Goal: Task Accomplishment & Management: Use online tool/utility

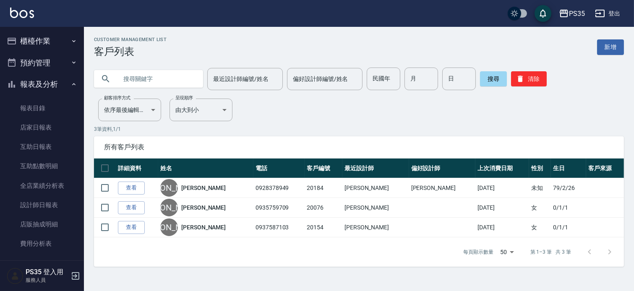
click at [48, 47] on button "櫃檯作業" at bounding box center [41, 41] width 77 height 22
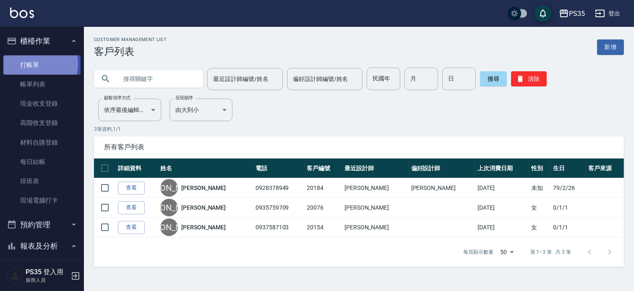
click at [27, 63] on link "打帳單" at bounding box center [41, 64] width 77 height 19
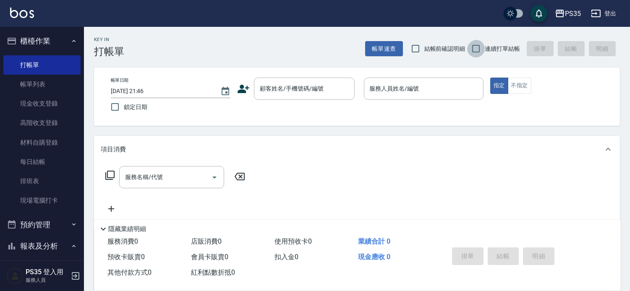
click at [472, 48] on input "連續打單結帳" at bounding box center [476, 49] width 18 height 18
checkbox input "true"
click at [273, 89] on input "顧客姓名/手機號碼/編號" at bounding box center [298, 88] width 81 height 15
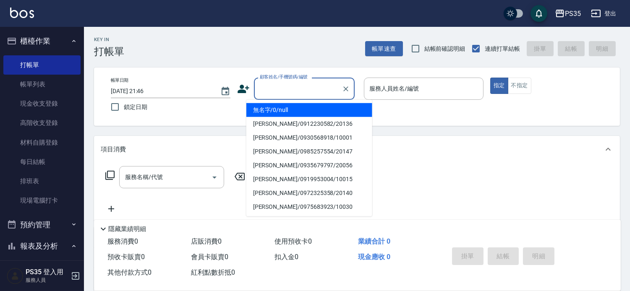
click at [271, 111] on li "無名字/0/null" at bounding box center [309, 110] width 126 height 14
type input "無名字/0/null"
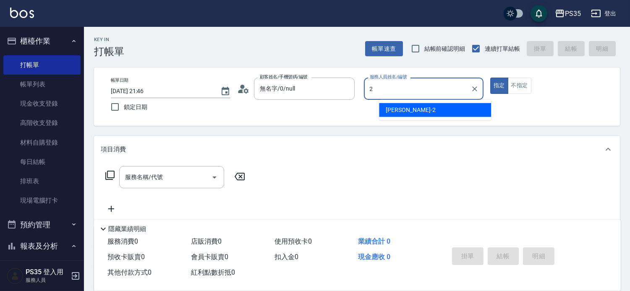
type input "2"
type button "true"
type input "[PERSON_NAME]-2"
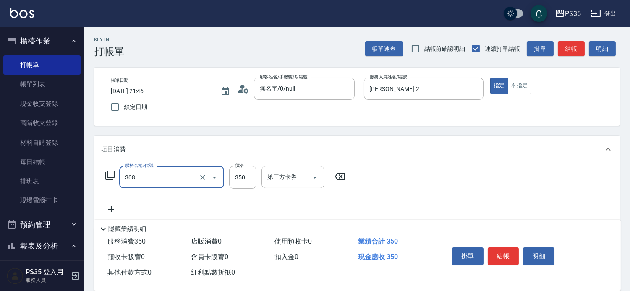
type input "洗+剪(308)"
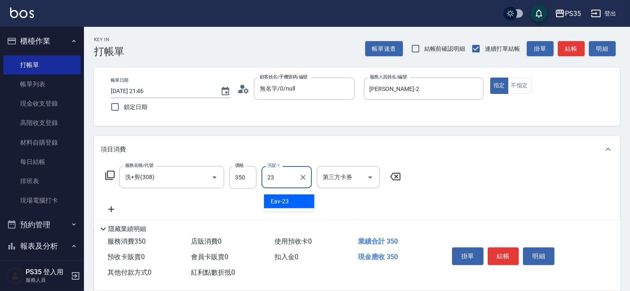
type input "Eav-23"
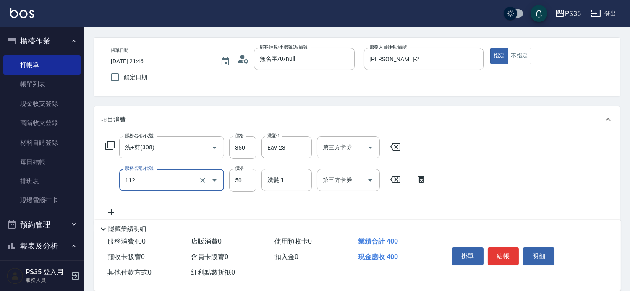
scroll to position [47, 0]
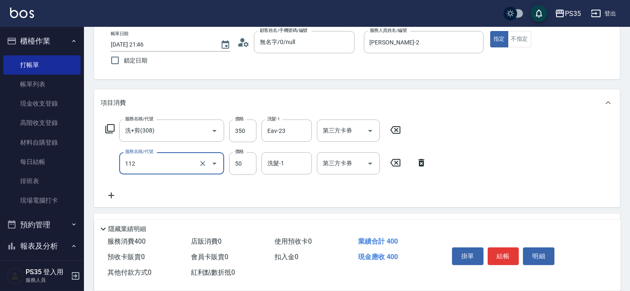
type input "精油50(112)"
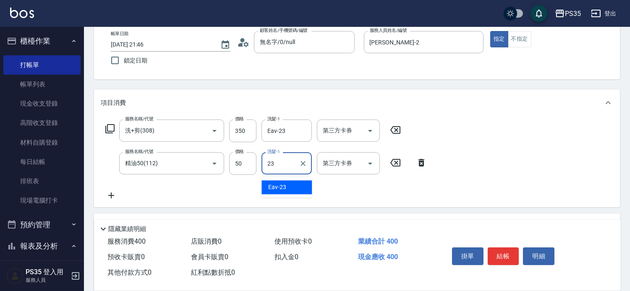
type input "Eav-23"
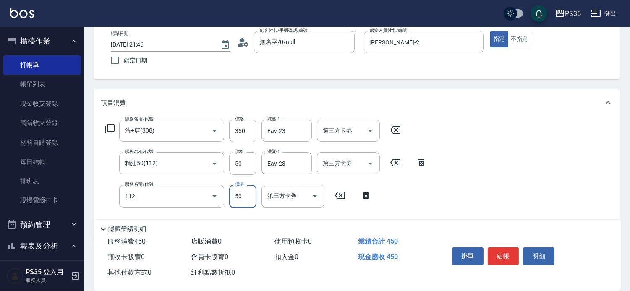
type input "精油50(112)"
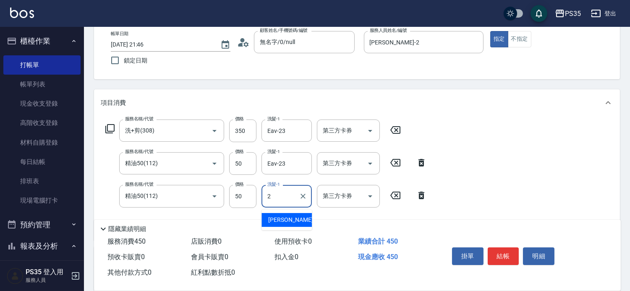
type input "[PERSON_NAME]-2"
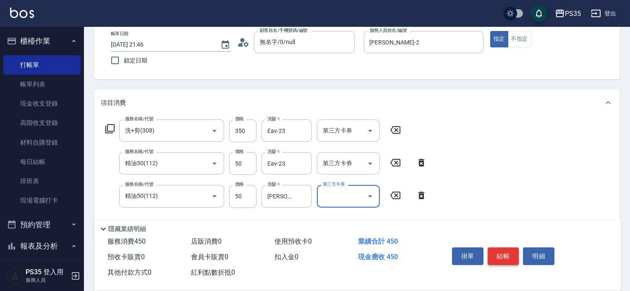
click at [502, 250] on button "結帳" at bounding box center [502, 256] width 31 height 18
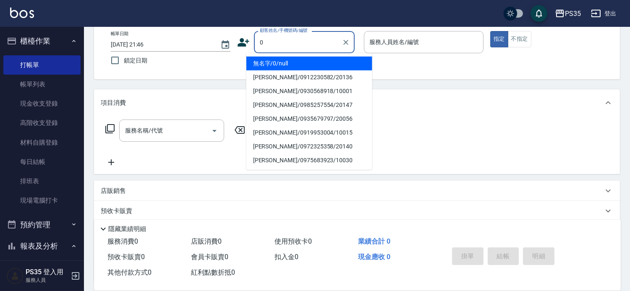
type input "0"
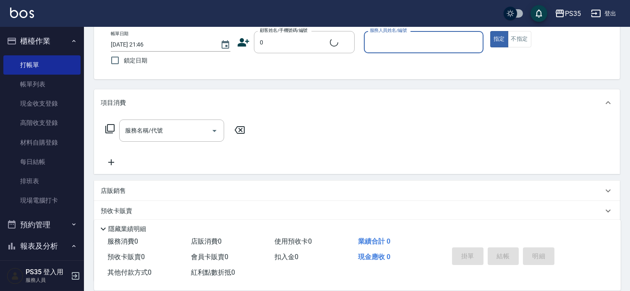
type input "2"
type input "無名字/0/null"
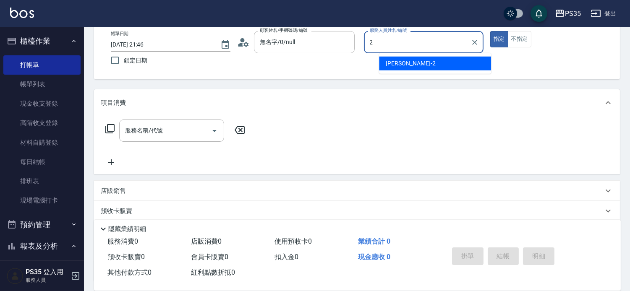
type input "[PERSON_NAME]-2"
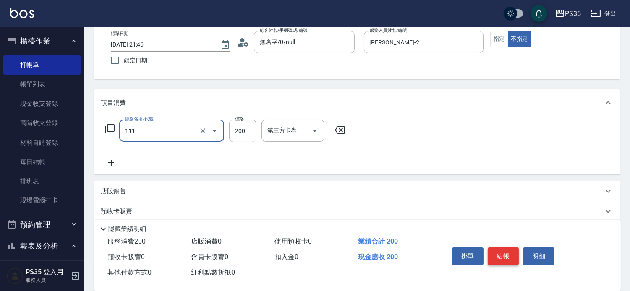
type input "200(111)"
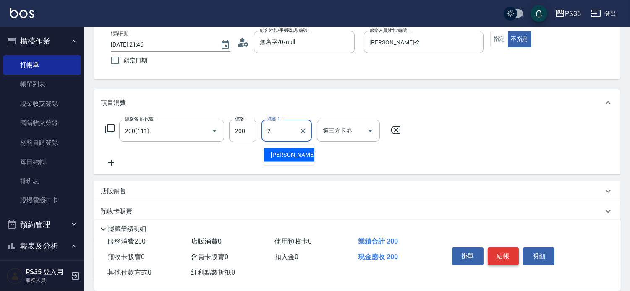
type input "[PERSON_NAME]-2"
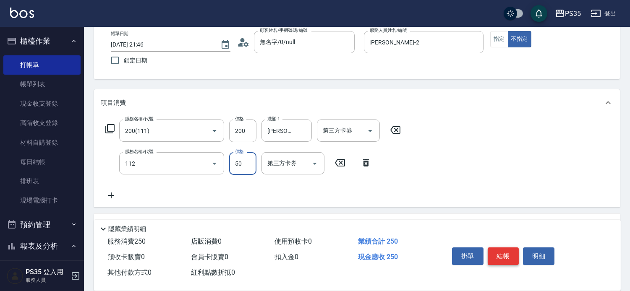
type input "精油50(112)"
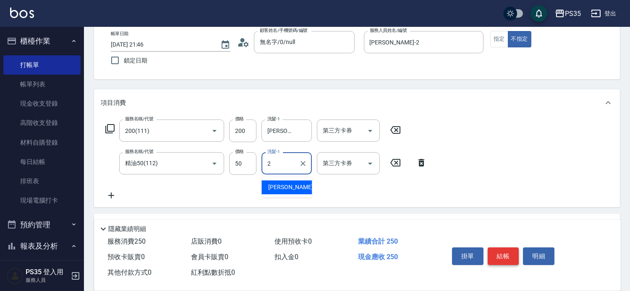
type input "[PERSON_NAME]-2"
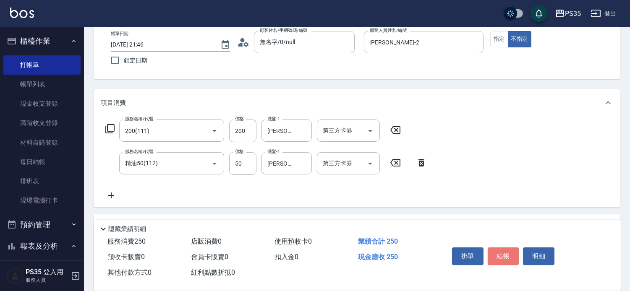
click at [502, 250] on button "結帳" at bounding box center [502, 256] width 31 height 18
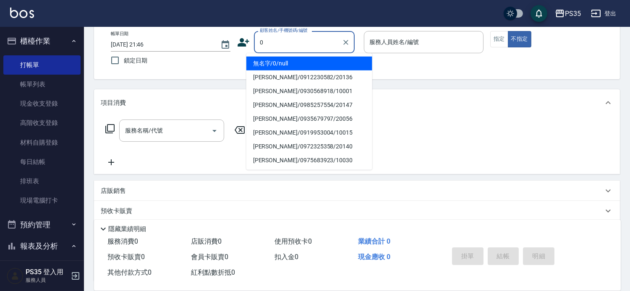
type input "0"
type input "3"
type input "無名字/0/null"
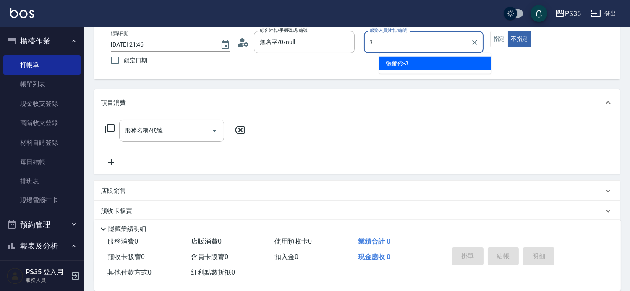
type input "3"
type button "false"
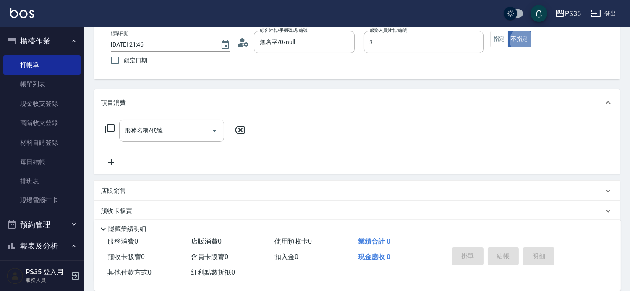
type input "[PERSON_NAME]-3"
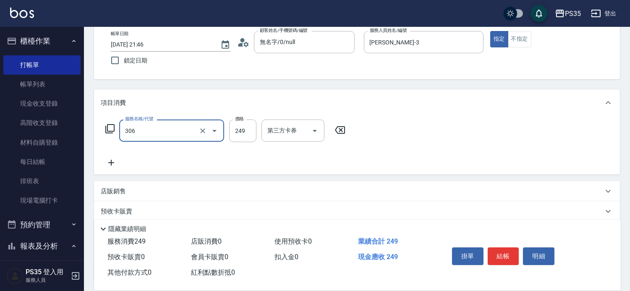
type input "剪髮(306)"
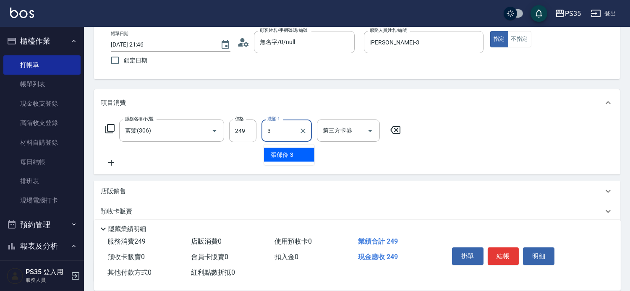
type input "[PERSON_NAME]-3"
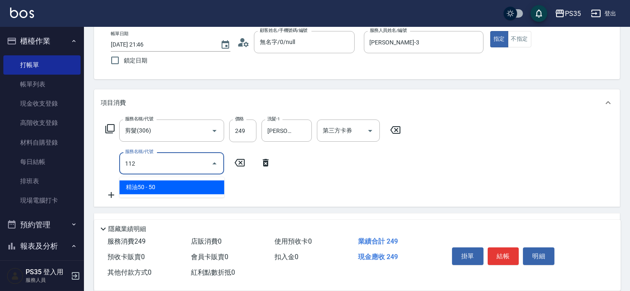
type input "精油50(112)"
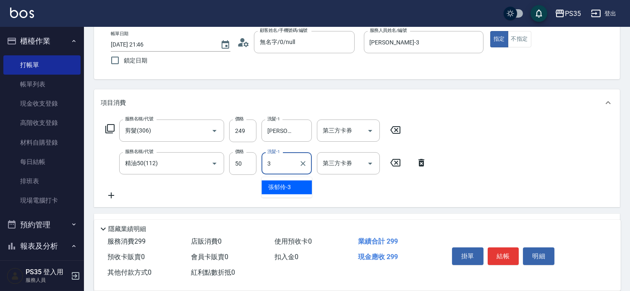
type input "[PERSON_NAME]-3"
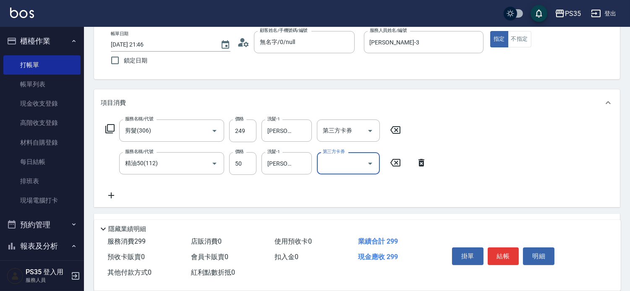
click at [502, 250] on button "結帳" at bounding box center [502, 256] width 31 height 18
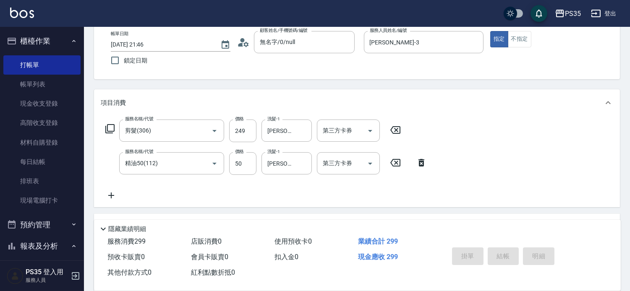
type input "[DATE] 21:47"
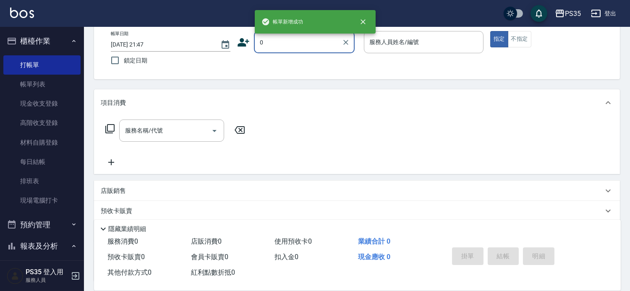
type input "0"
type input "2"
type input "無名字/0/null"
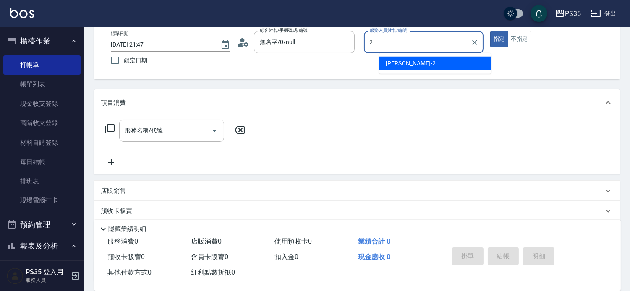
type input "[PERSON_NAME]-2"
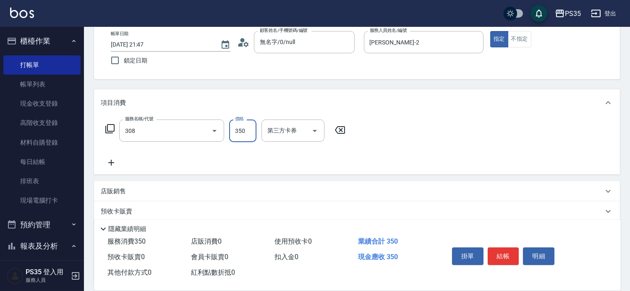
type input "洗+剪(308)"
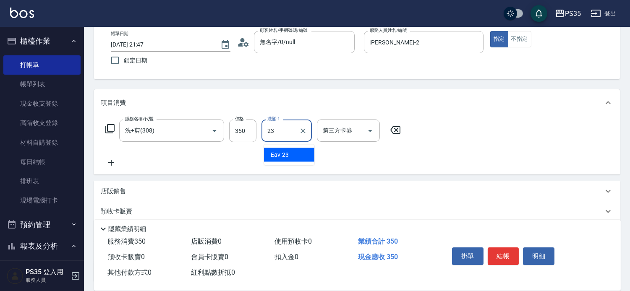
type input "Eav-23"
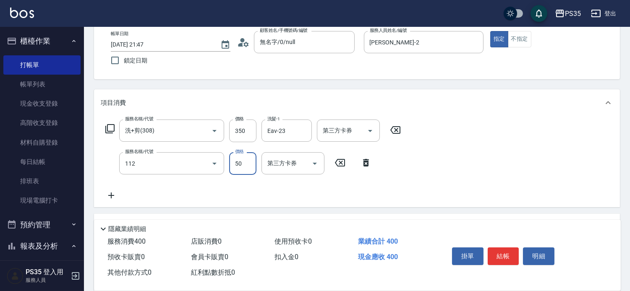
type input "精油50(112)"
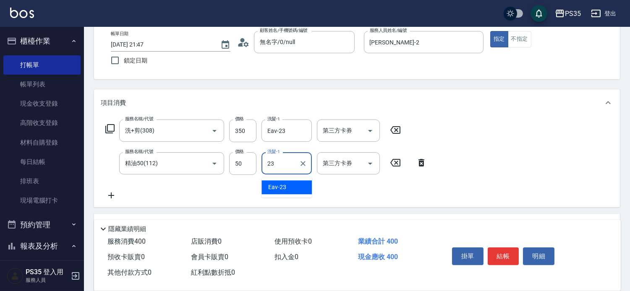
type input "Eav-23"
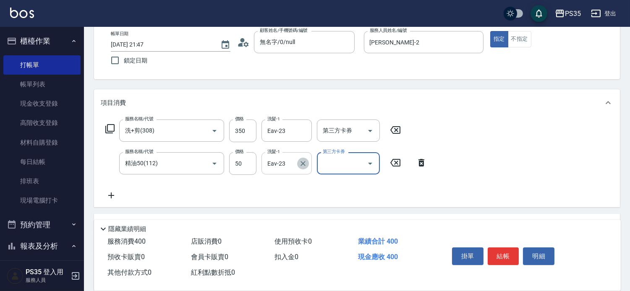
click at [299, 168] on icon "Clear" at bounding box center [303, 163] width 8 height 8
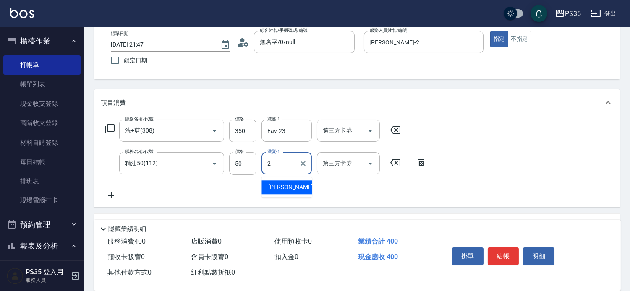
type input "[PERSON_NAME]-2"
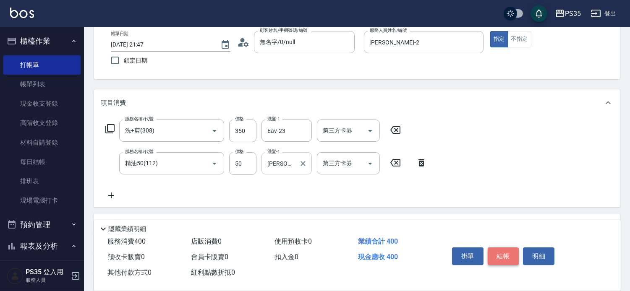
click at [510, 247] on button "結帳" at bounding box center [502, 256] width 31 height 18
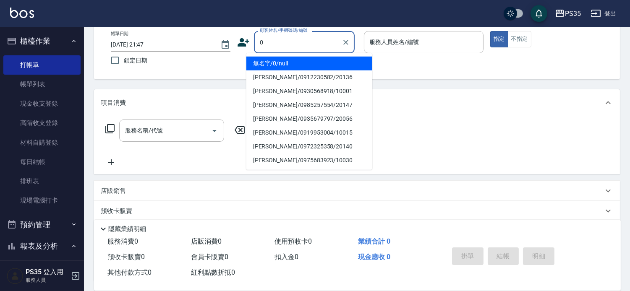
type input "0"
type input "1"
type input "無名字/0/null"
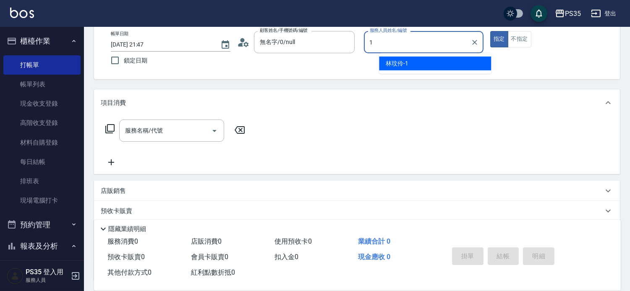
type input "林玟伶-1"
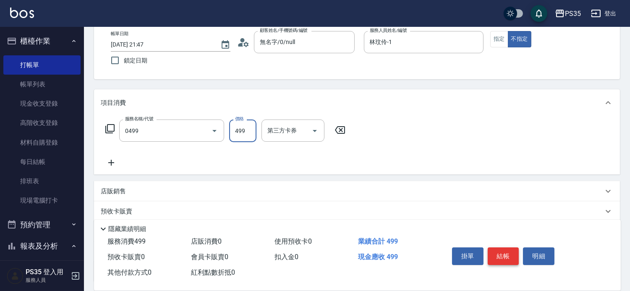
type input "[PERSON_NAME]499(0499)"
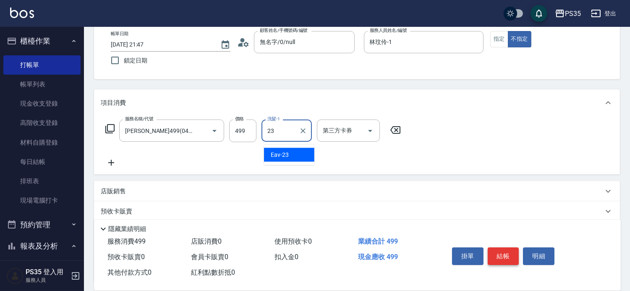
type input "Eav-23"
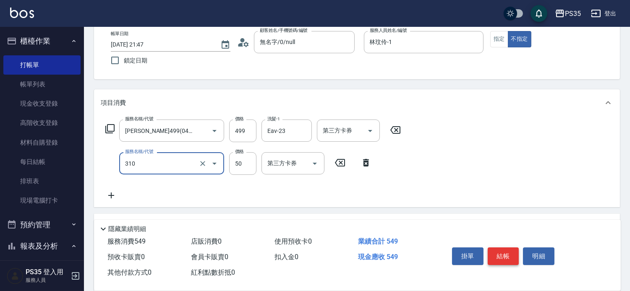
type input "剪瀏海(310)"
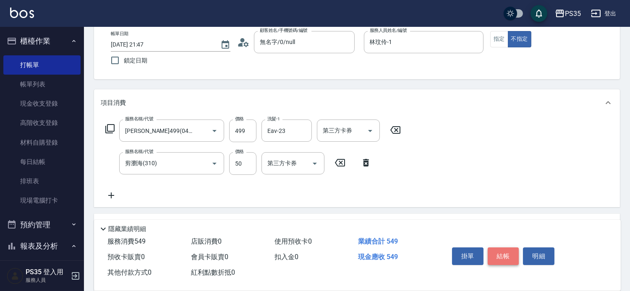
click at [510, 247] on button "結帳" at bounding box center [502, 256] width 31 height 18
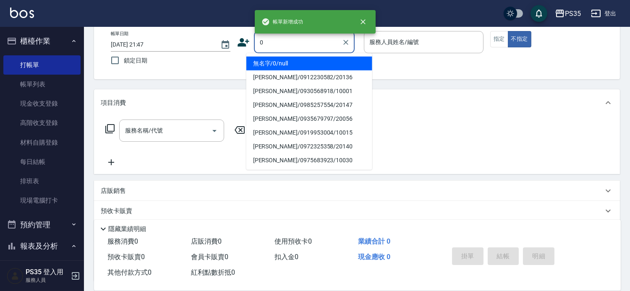
type input "無名字/0/null"
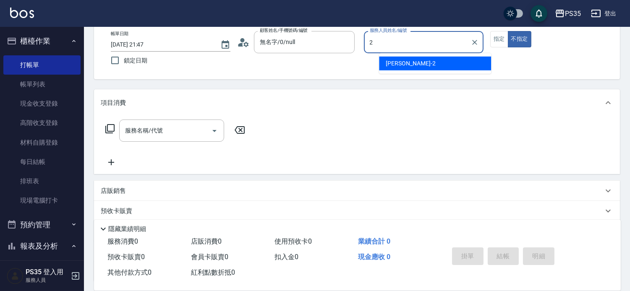
type input "[PERSON_NAME]-2"
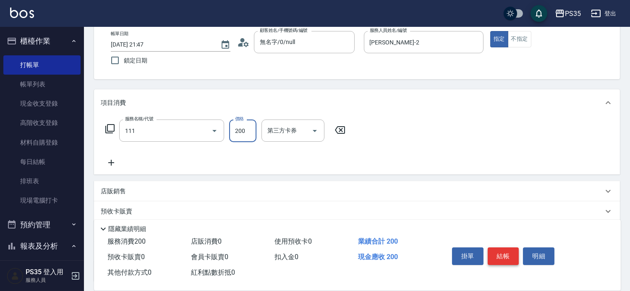
type input "200(111)"
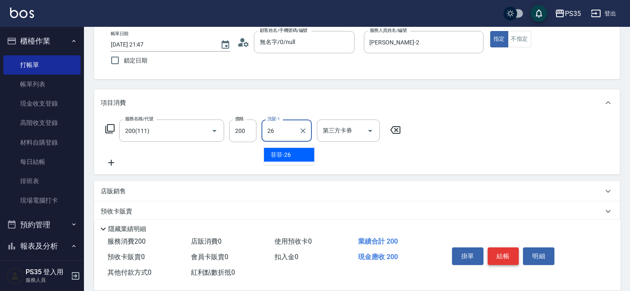
type input "菲菲-26"
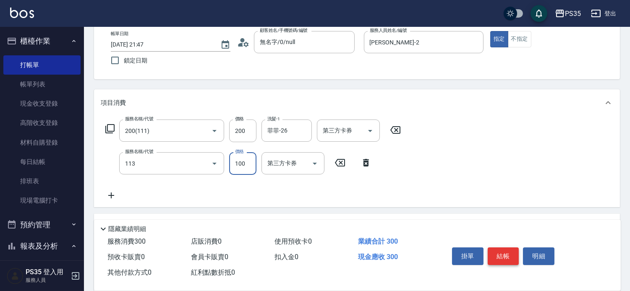
type input "瞬護100(113)"
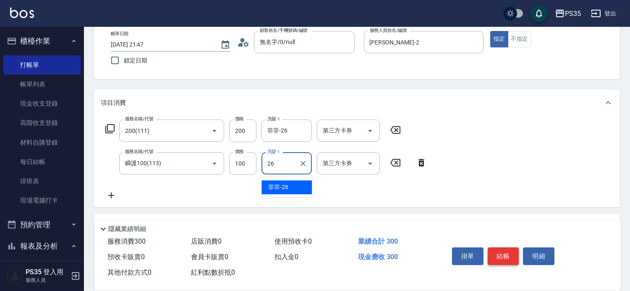
type input "菲菲-26"
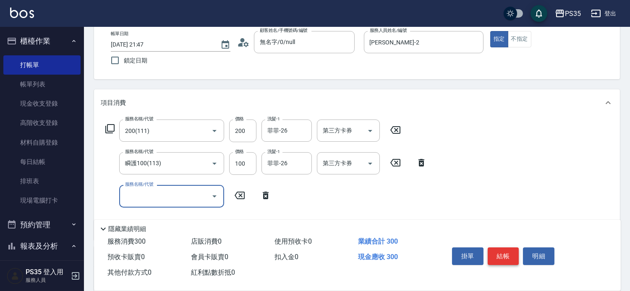
click at [510, 247] on button "結帳" at bounding box center [502, 256] width 31 height 18
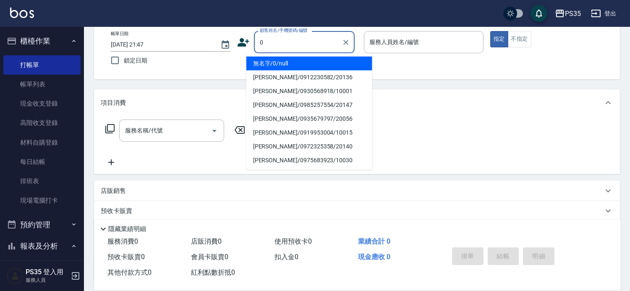
type input "無名字/0/null"
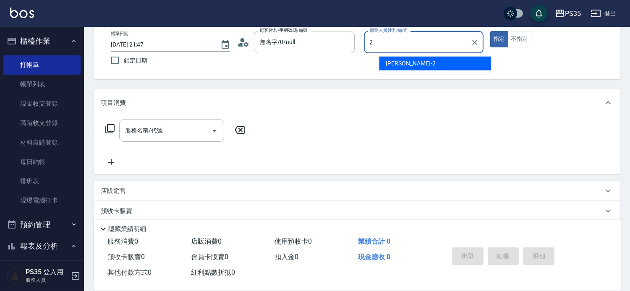
type input "[PERSON_NAME]-2"
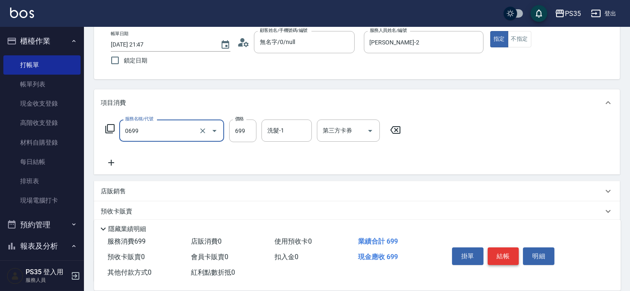
type input "精油SPA(0699)"
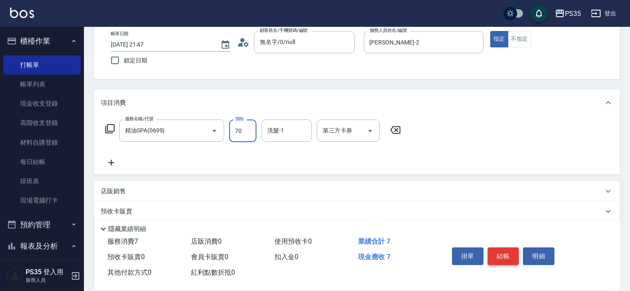
type input "700"
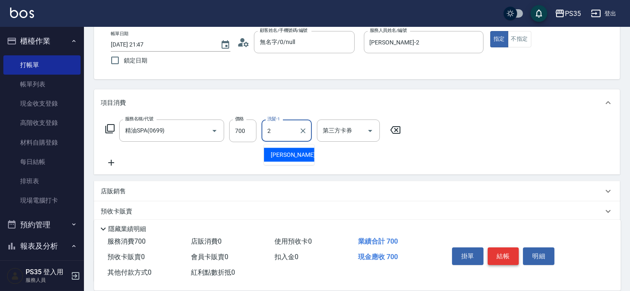
type input "[PERSON_NAME]-2"
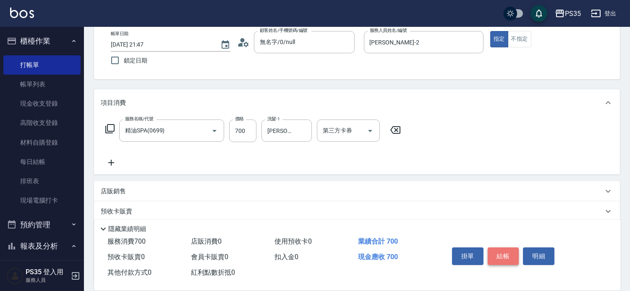
click at [510, 247] on button "結帳" at bounding box center [502, 256] width 31 height 18
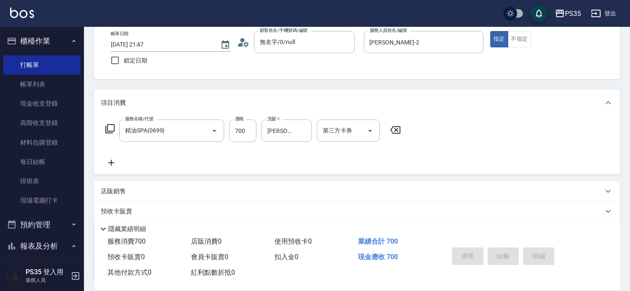
type input "[DATE] 21:48"
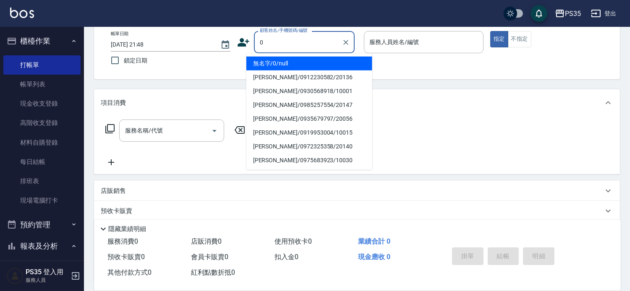
type input "0"
type input "2"
type input "無名字/0/null"
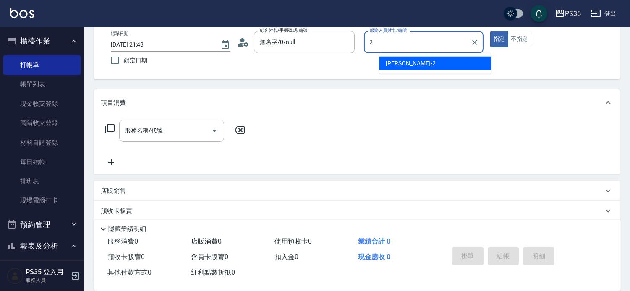
type input "[PERSON_NAME]-2"
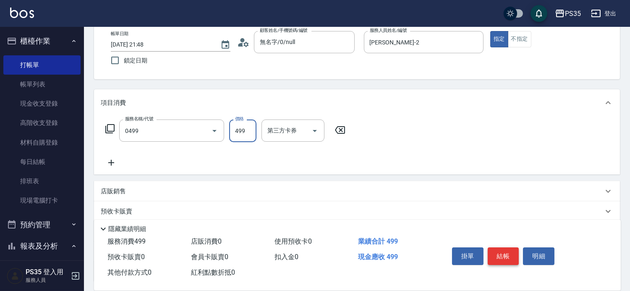
type input "[PERSON_NAME]499(0499)"
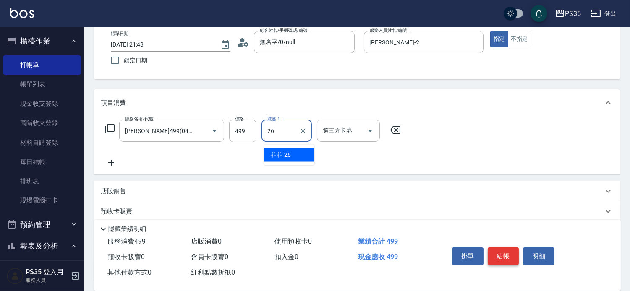
type input "菲菲-26"
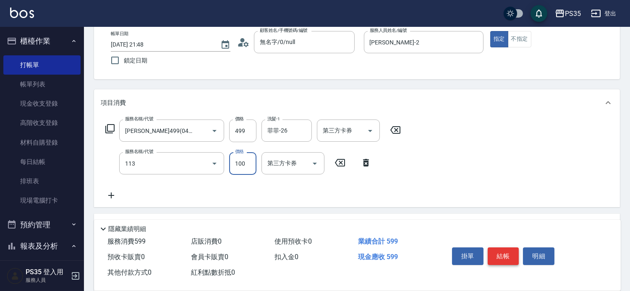
type input "瞬護100(113)"
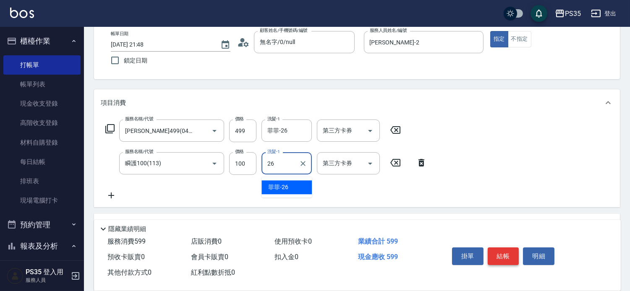
type input "菲菲-26"
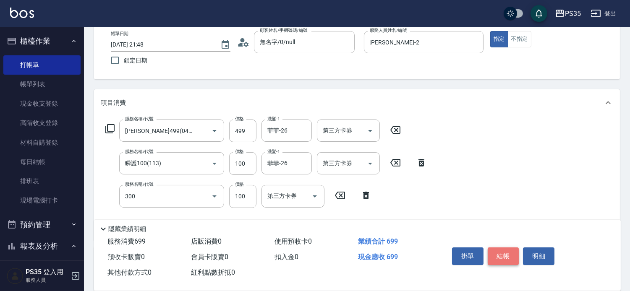
type input "剪髮(300)"
click at [510, 247] on button "結帳" at bounding box center [502, 256] width 31 height 18
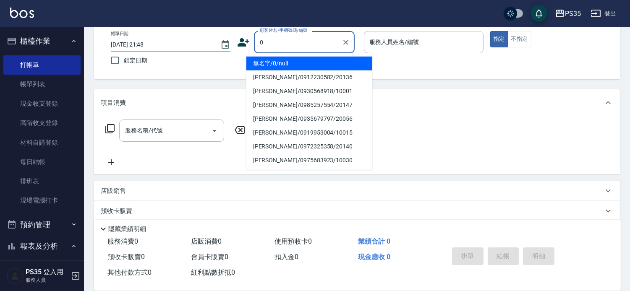
type input "無名字/0/null"
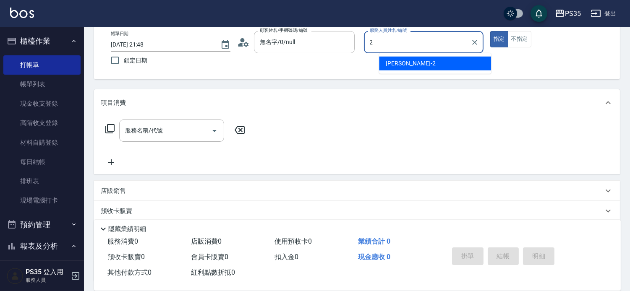
type input "[PERSON_NAME]-2"
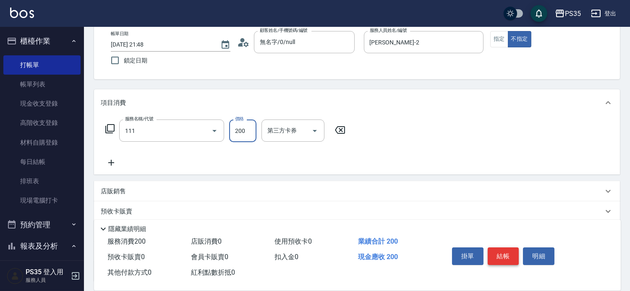
type input "200(111)"
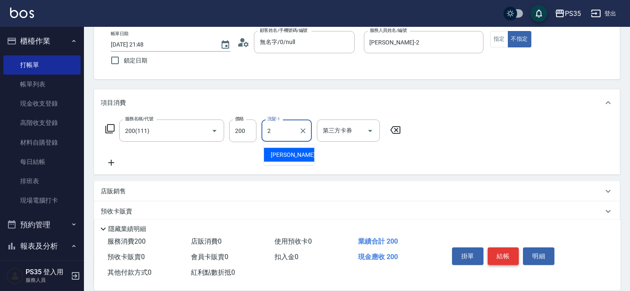
type input "[PERSON_NAME]-2"
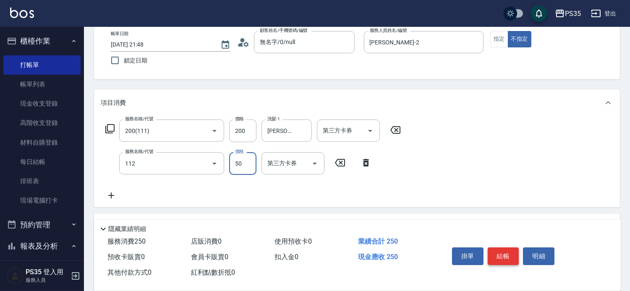
type input "精油50(112)"
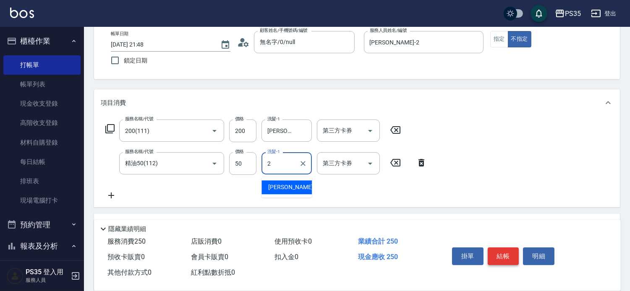
type input "[PERSON_NAME]-2"
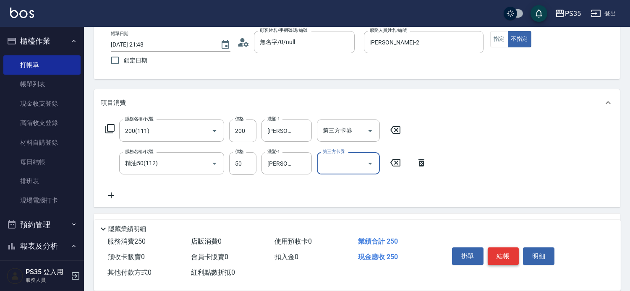
click at [510, 247] on button "結帳" at bounding box center [502, 256] width 31 height 18
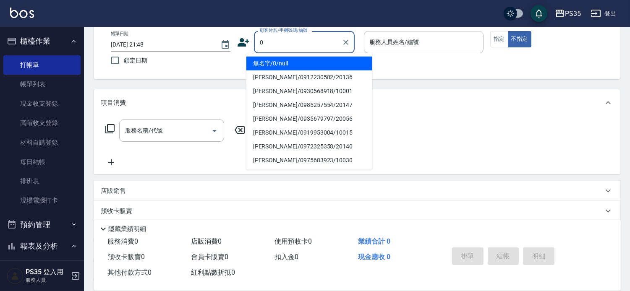
type input "無名字/0/null"
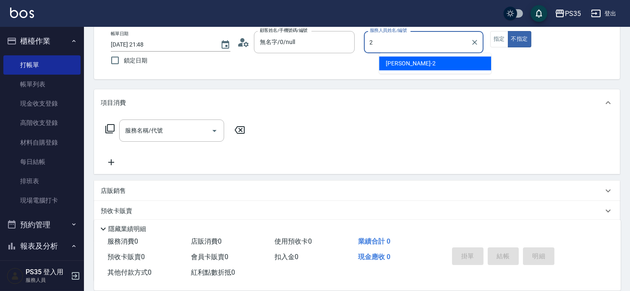
type input "[PERSON_NAME]-2"
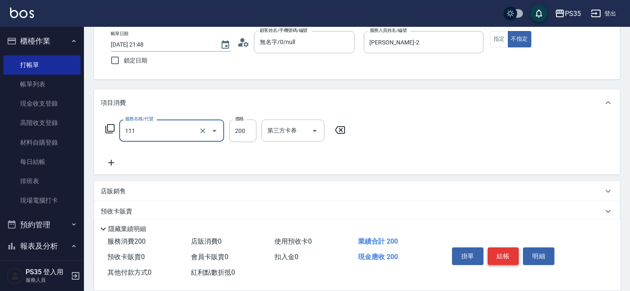
type input "200(111)"
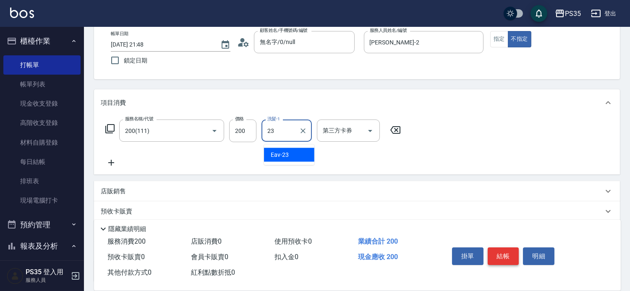
type input "Eav-23"
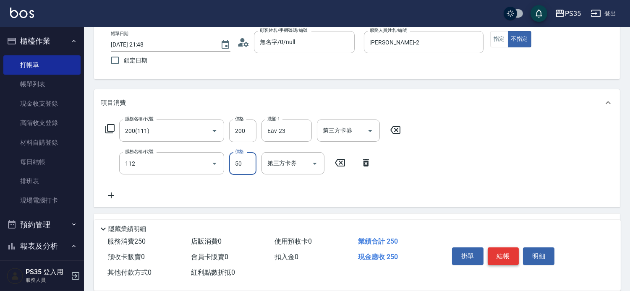
type input "精油50(112)"
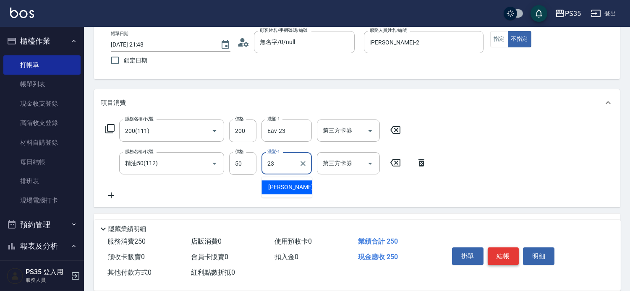
type input "Eav-23"
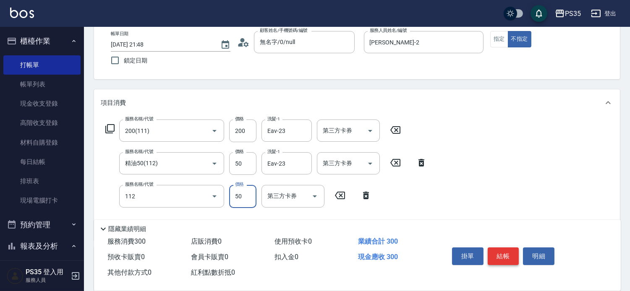
type input "精油50(112)"
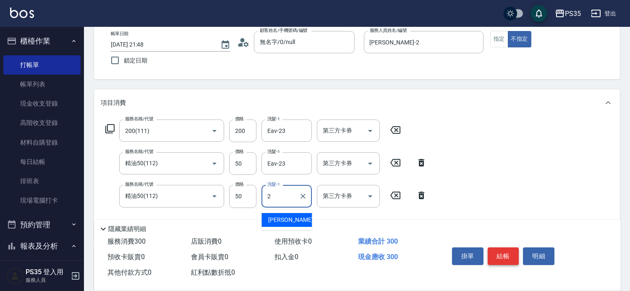
type input "[PERSON_NAME]-2"
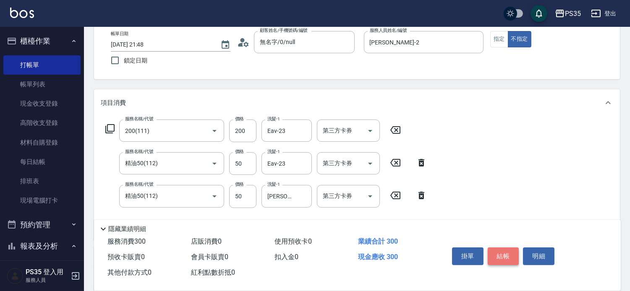
click at [510, 247] on button "結帳" at bounding box center [502, 256] width 31 height 18
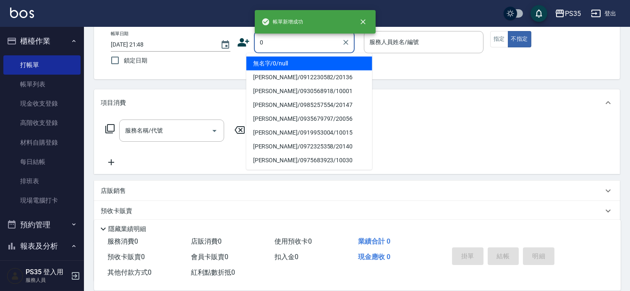
type input "0"
type input "2"
type input "無名字/0/null"
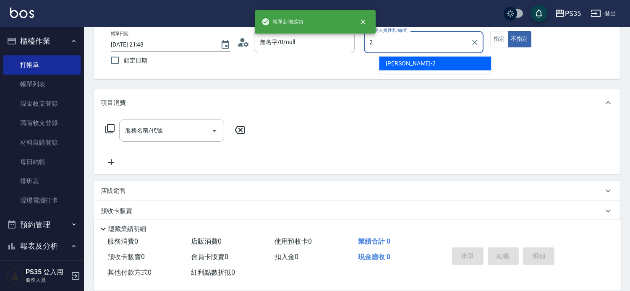
type input "[PERSON_NAME]-2"
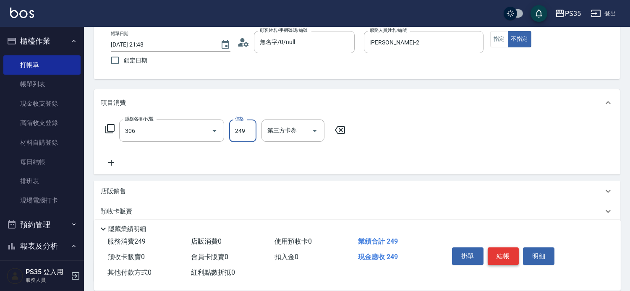
type input "剪髮(306)"
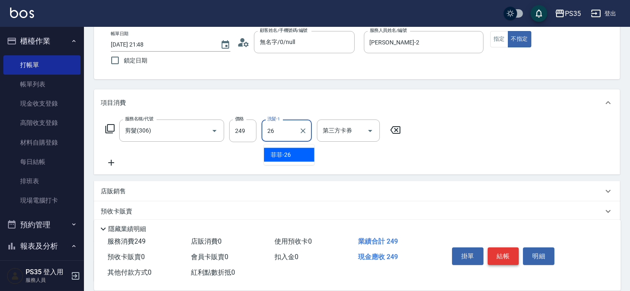
type input "菲菲-26"
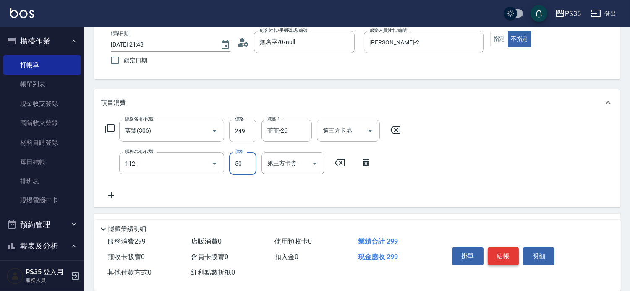
type input "精油50(112)"
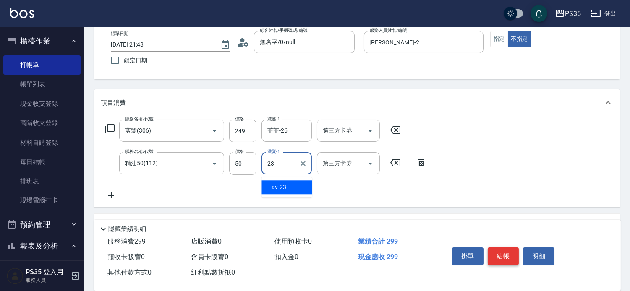
type input "Eav-23"
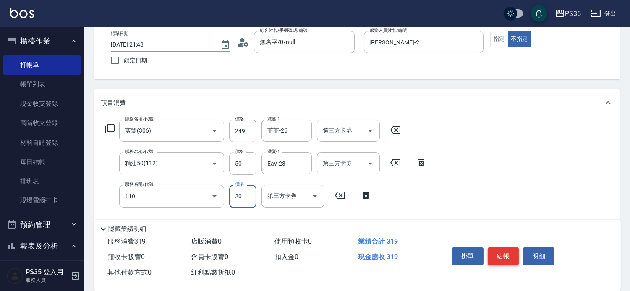
type input "潤絲(110)"
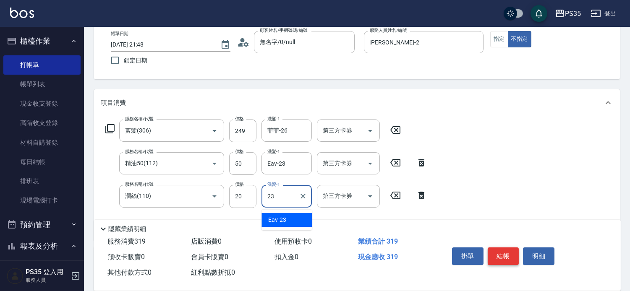
type input "Eav-23"
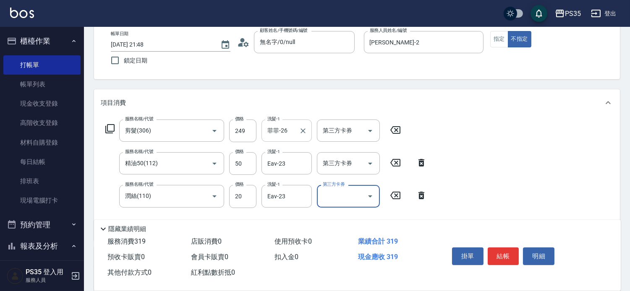
click at [289, 134] on input "菲菲-26" at bounding box center [280, 130] width 30 height 15
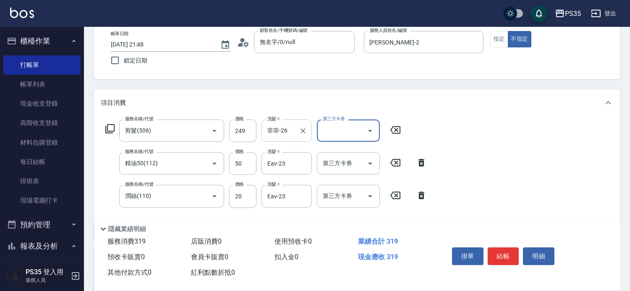
scroll to position [0, 0]
click at [289, 134] on input "菲菲-26" at bounding box center [280, 130] width 30 height 15
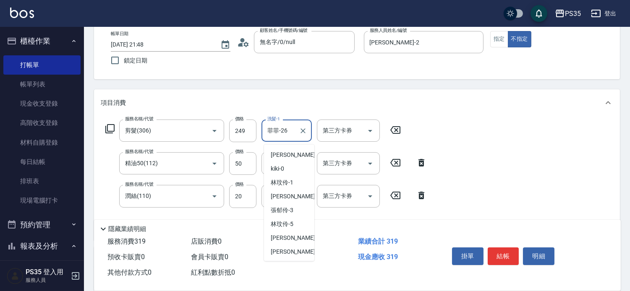
scroll to position [80, 0]
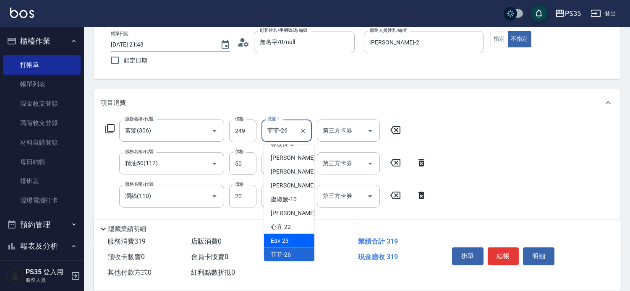
click at [280, 240] on span "Eav -23" at bounding box center [280, 241] width 18 height 9
type input "Eav-23"
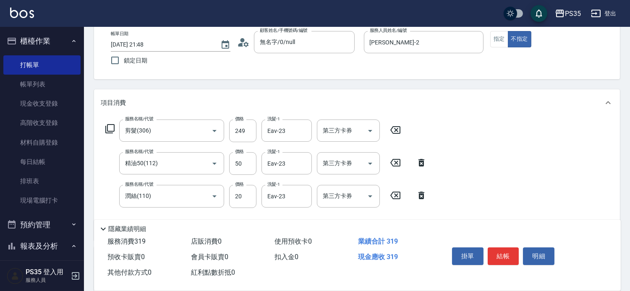
click at [519, 147] on div "服務名稱/代號 剪髮(306) 服務名稱/代號 價格 249 價格 洗髮-1 Eav-23 洗髮-1 第三方卡券 第三方卡券 服務名稱/代號 精油50(112…" at bounding box center [356, 178] width 525 height 124
click at [514, 247] on button "結帳" at bounding box center [502, 256] width 31 height 18
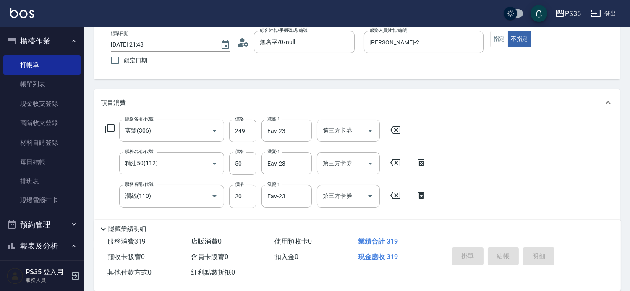
type input "[DATE] 21:49"
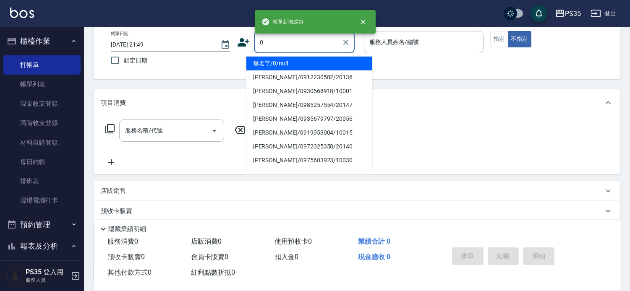
type input "無名字/0/null"
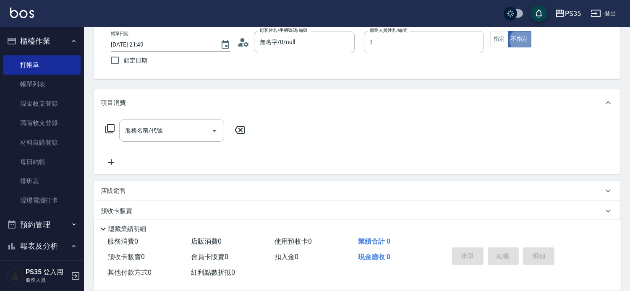
type input "林玟伶-1"
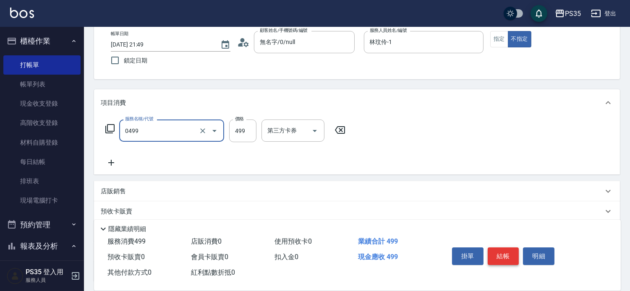
type input "[PERSON_NAME]499(0499)"
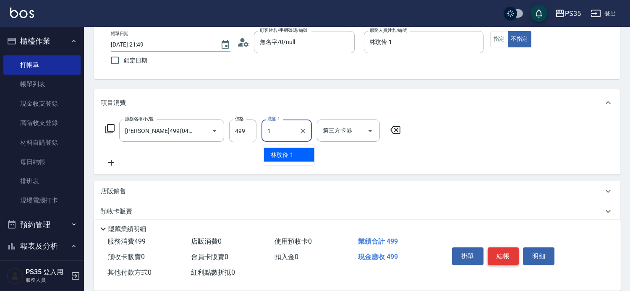
type input "林玟伶-1"
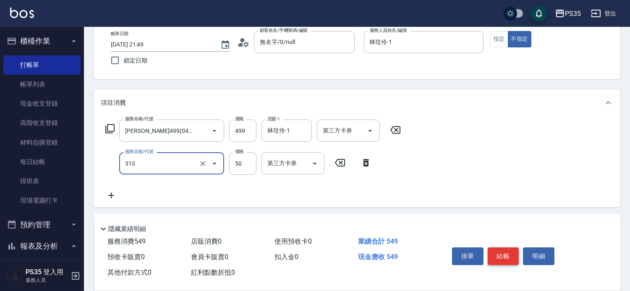
type input "剪瀏海(310)"
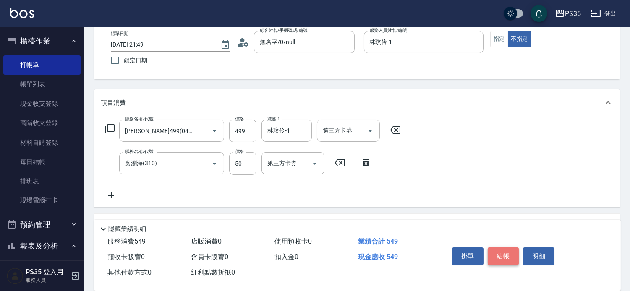
click at [514, 247] on button "結帳" at bounding box center [502, 256] width 31 height 18
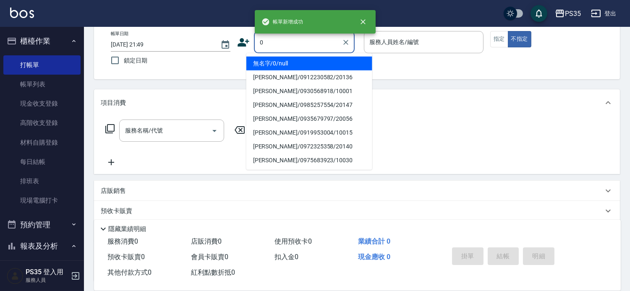
type input "0"
type input "1"
type input "無名字/0/null"
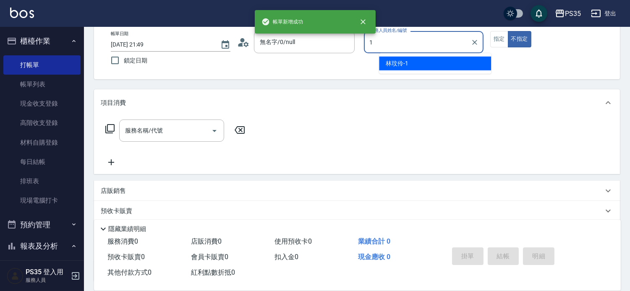
type input "林玟伶-1"
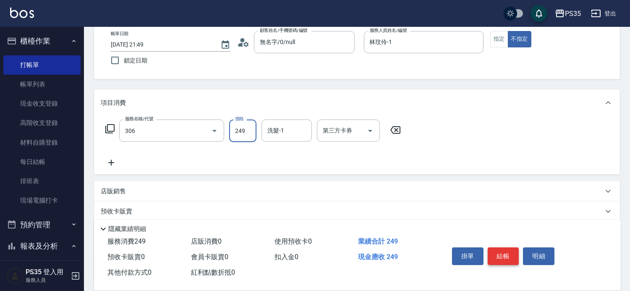
type input "剪髮(306)"
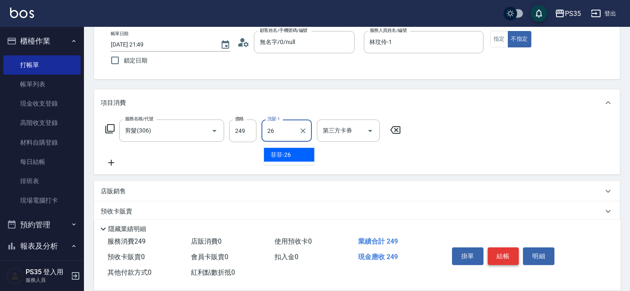
type input "菲菲-26"
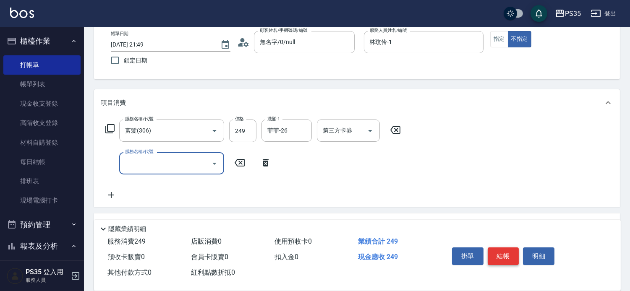
click at [514, 247] on button "結帳" at bounding box center [502, 256] width 31 height 18
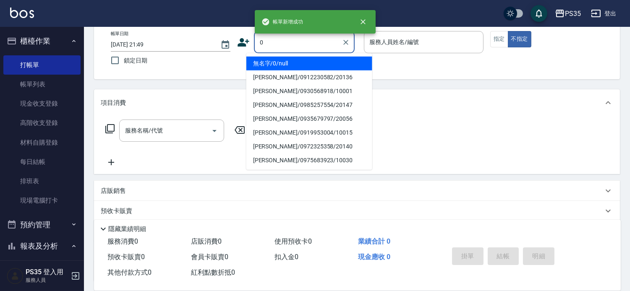
type input "0"
type input "2"
type input "無名字/0/null"
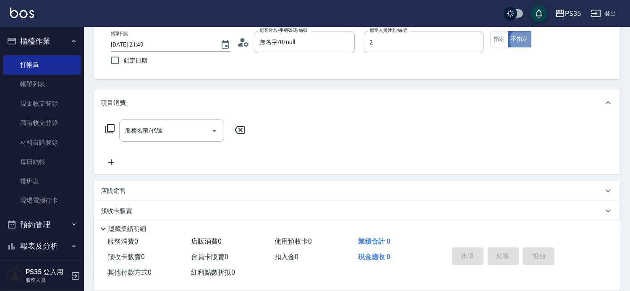
type input "[PERSON_NAME]-2"
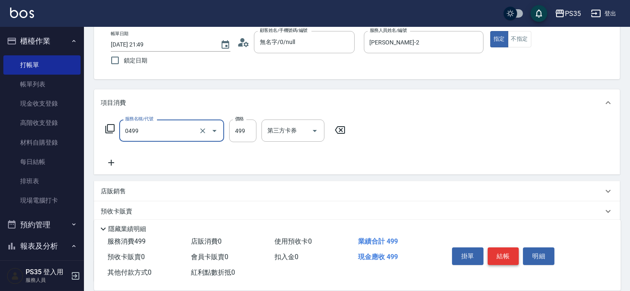
type input "[PERSON_NAME]499(0499)"
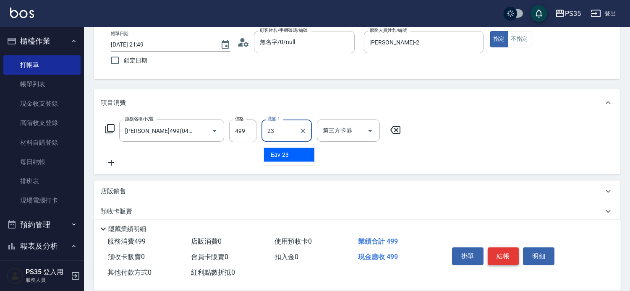
type input "Eav-23"
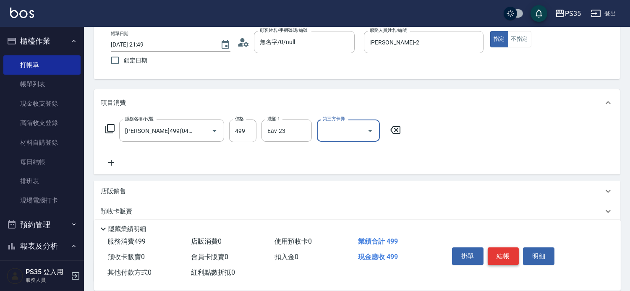
click at [514, 247] on button "結帳" at bounding box center [502, 256] width 31 height 18
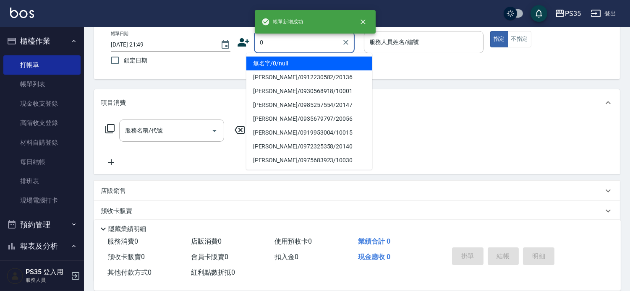
type input "0"
type input "2"
type input "無名字/0/null"
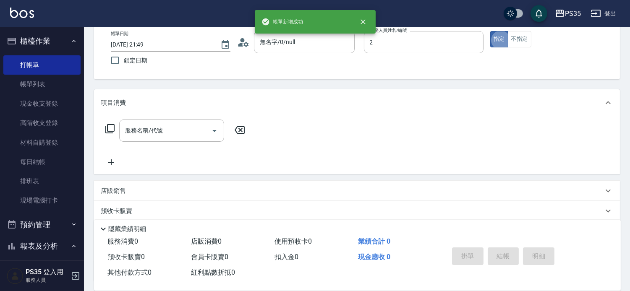
type input "[PERSON_NAME]-2"
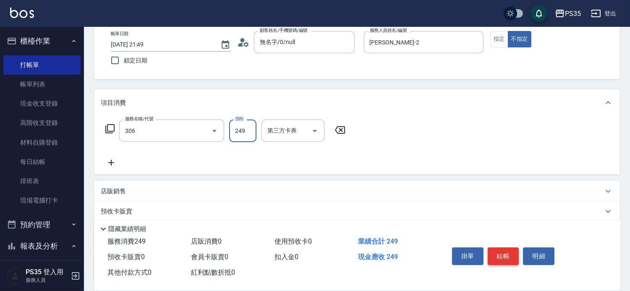
type input "剪髮(306)"
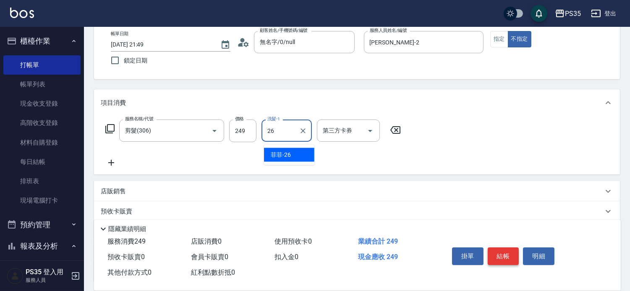
type input "菲菲-26"
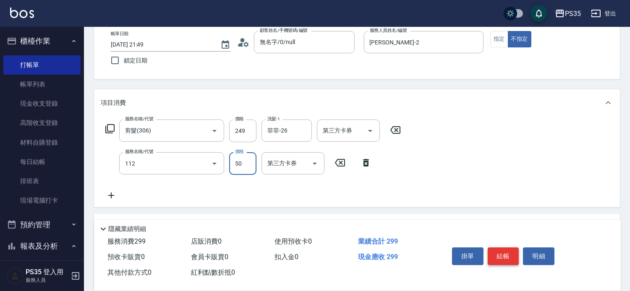
type input "精油50(112)"
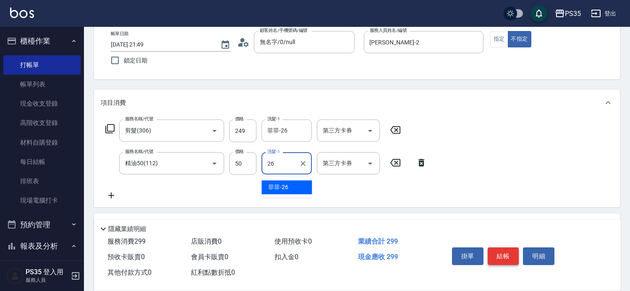
type input "菲菲-26"
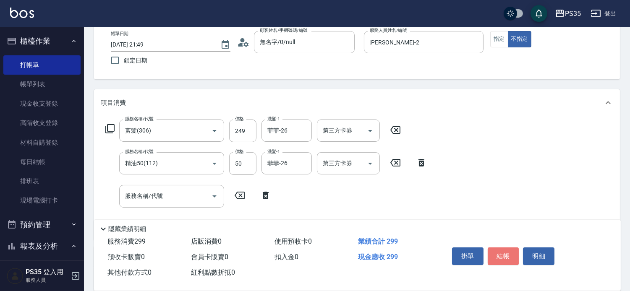
click at [515, 247] on button "結帳" at bounding box center [502, 256] width 31 height 18
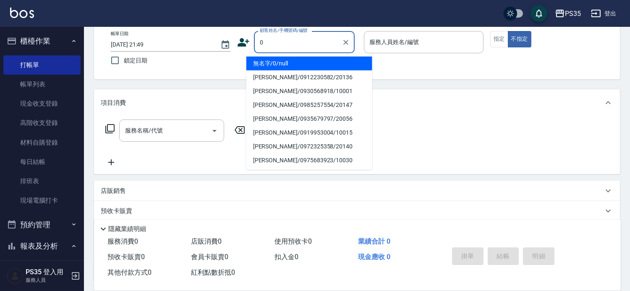
type input "無名字/0/null"
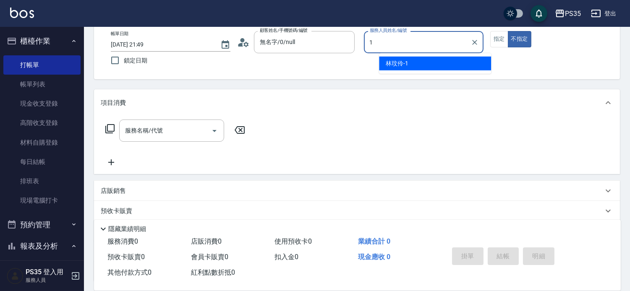
type input "林玟伶-1"
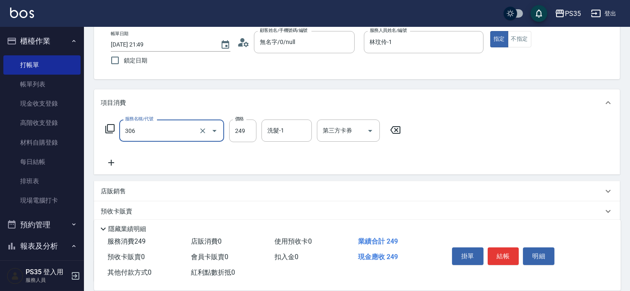
type input "剪髮(306)"
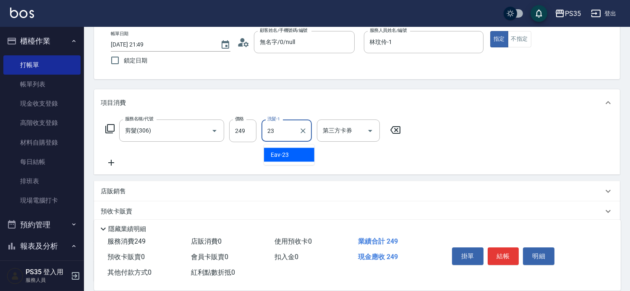
type input "Eav-23"
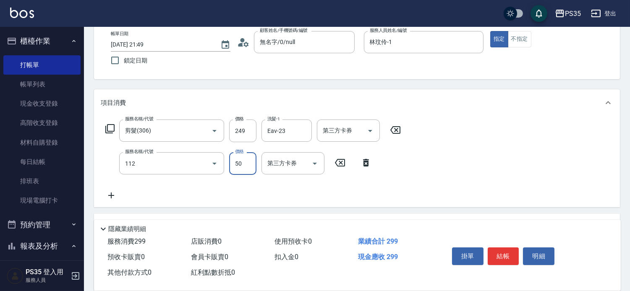
type input "精油50(112)"
type input "2"
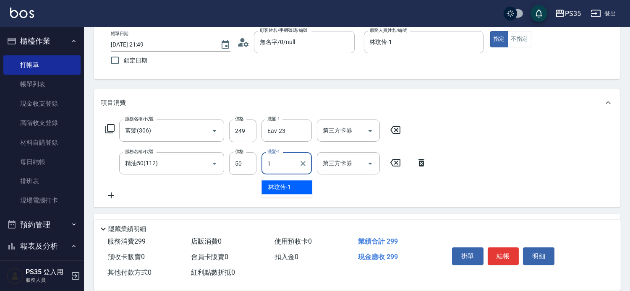
type input "林玟伶-1"
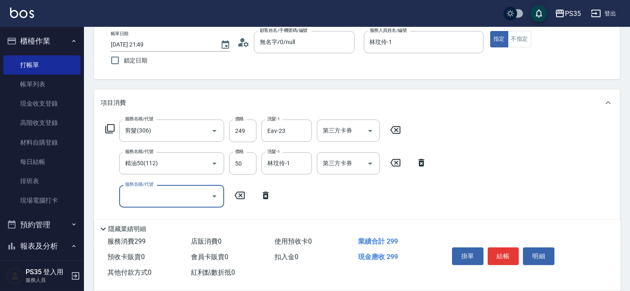
click at [515, 247] on button "結帳" at bounding box center [502, 256] width 31 height 18
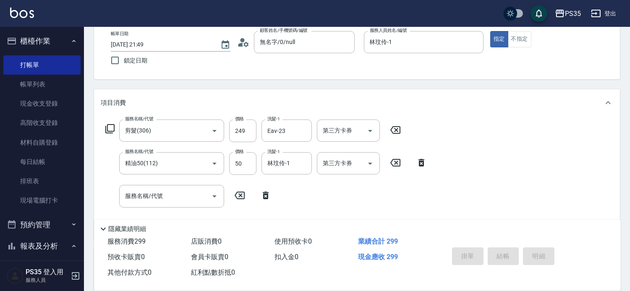
type input "[DATE] 21:50"
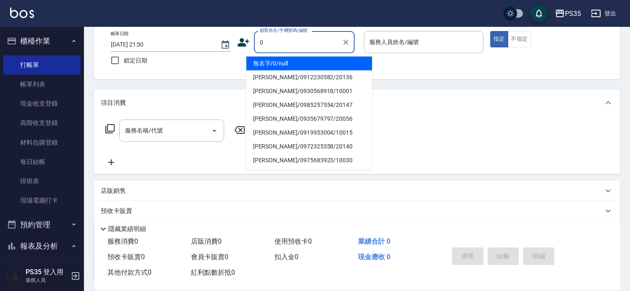
type input "0"
type input "1"
type input "無名字/0/null"
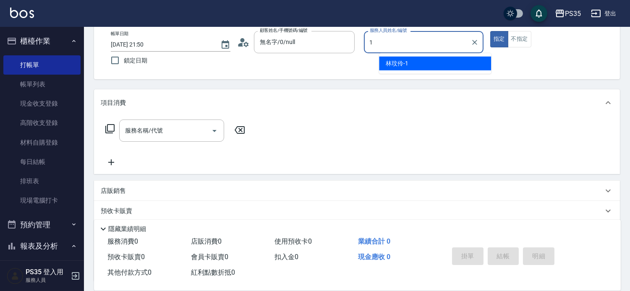
type input "林玟伶-1"
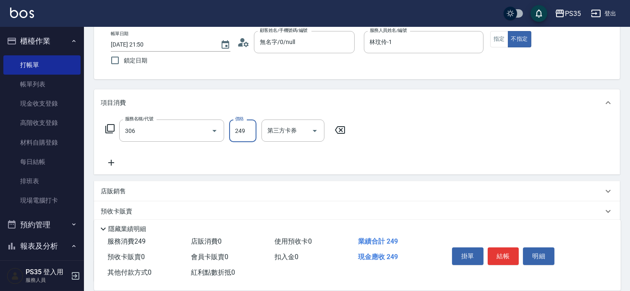
type input "剪髮(306)"
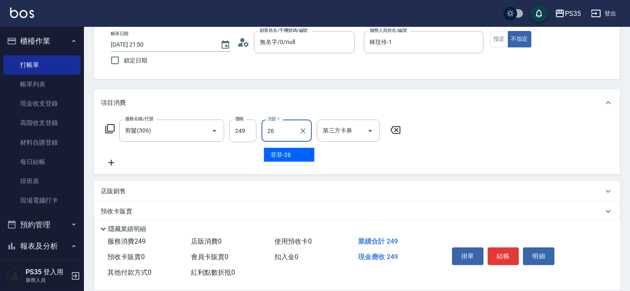
type input "菲菲-26"
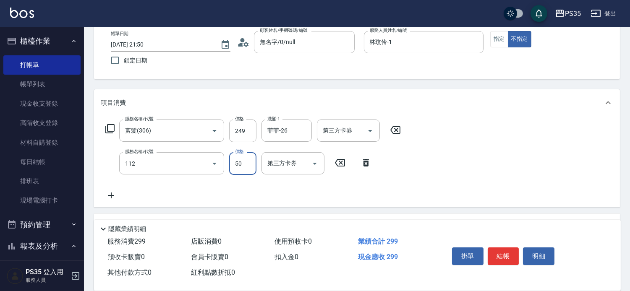
type input "精油50(112)"
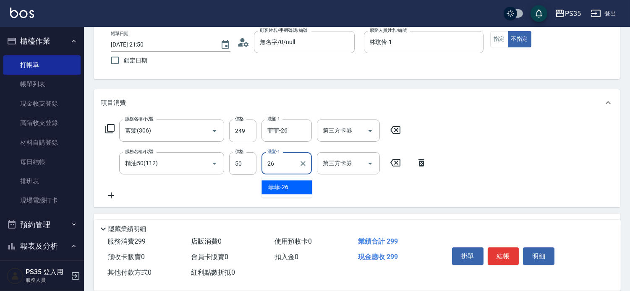
type input "菲菲-26"
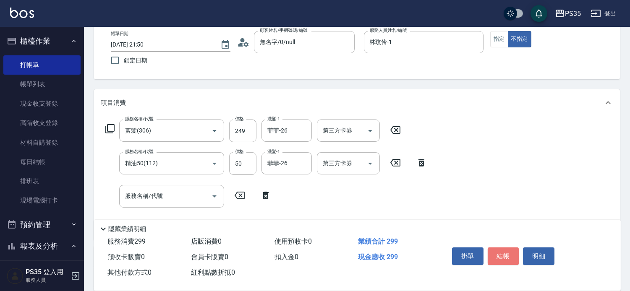
click at [515, 247] on button "結帳" at bounding box center [502, 256] width 31 height 18
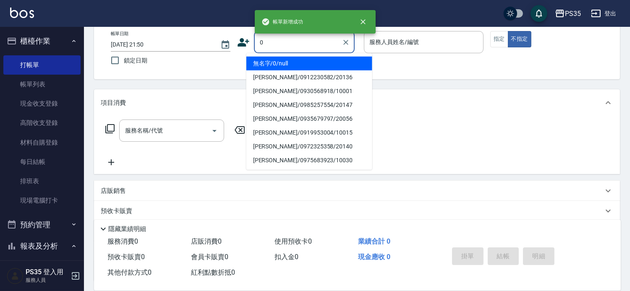
type input "0"
type input "2"
type input "無名字/0/null"
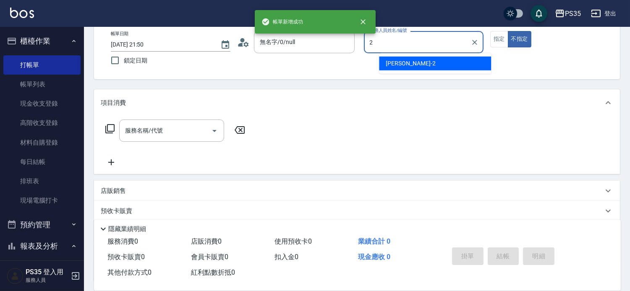
type input "[PERSON_NAME]-2"
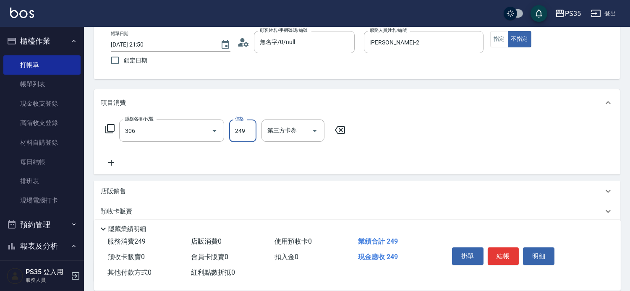
type input "剪髮(306)"
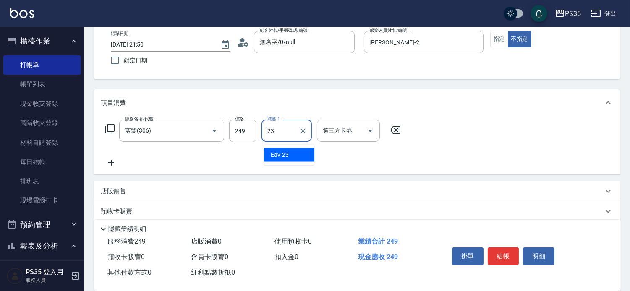
type input "Eav-23"
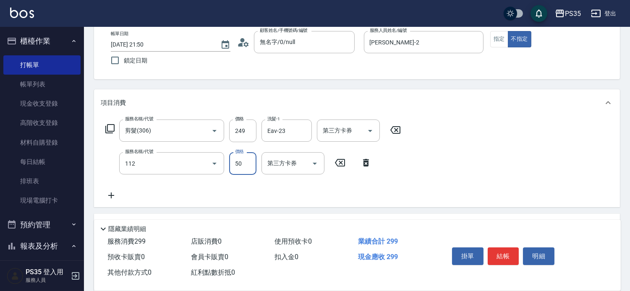
type input "精油50(112)"
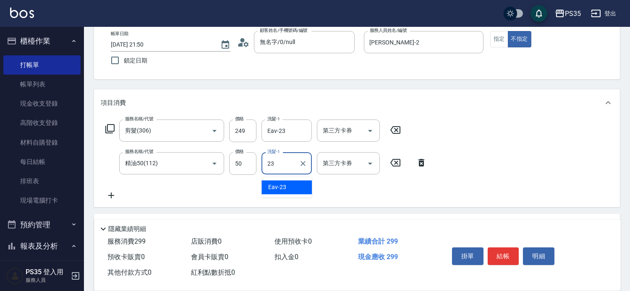
type input "Eav-23"
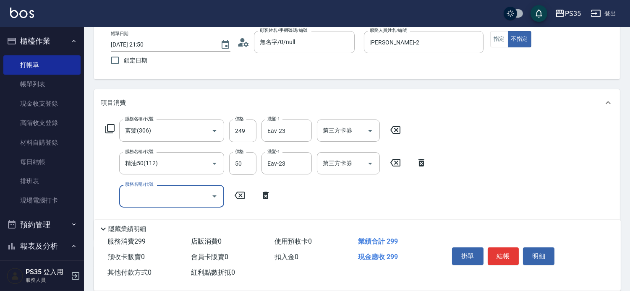
click at [515, 247] on button "結帳" at bounding box center [502, 256] width 31 height 18
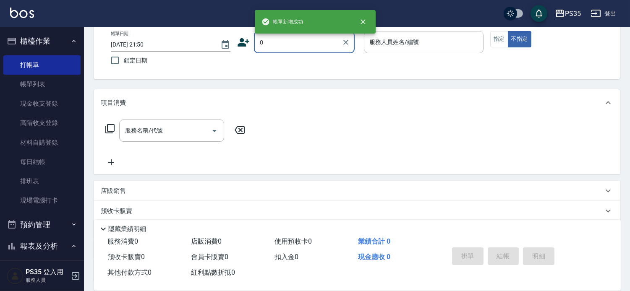
type input "0"
type input "1"
type input "無名字/0/null"
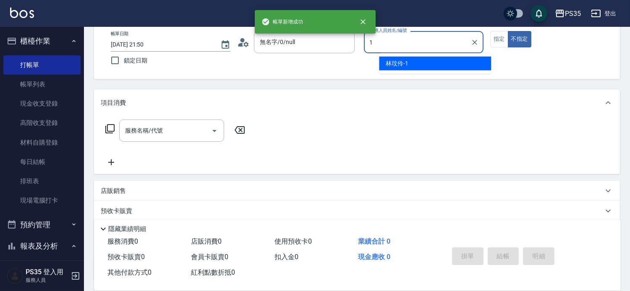
type input "林玟伶-1"
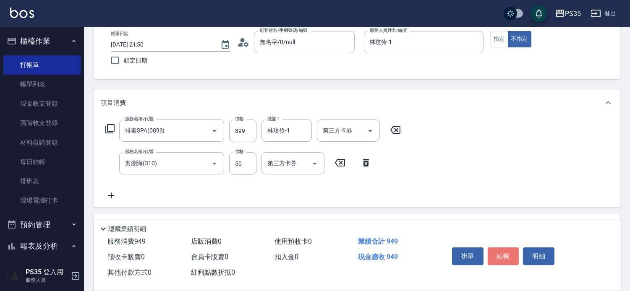
click at [515, 247] on button "結帳" at bounding box center [502, 256] width 31 height 18
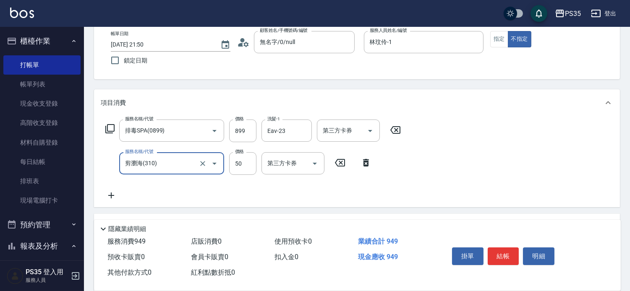
click at [515, 247] on button "結帳" at bounding box center [502, 256] width 31 height 18
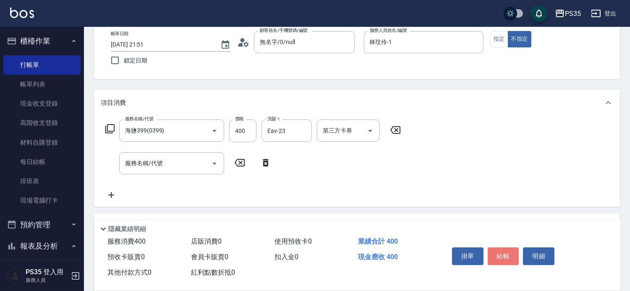
click at [515, 247] on button "結帳" at bounding box center [502, 256] width 31 height 18
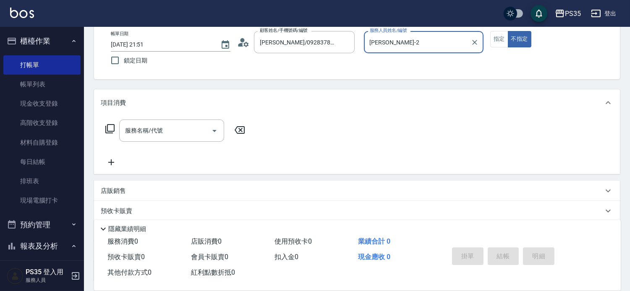
click at [507, 31] on button "不指定" at bounding box center [518, 39] width 23 height 16
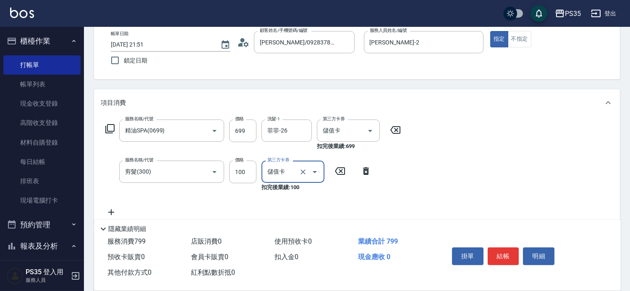
click at [515, 247] on button "結帳" at bounding box center [502, 256] width 31 height 18
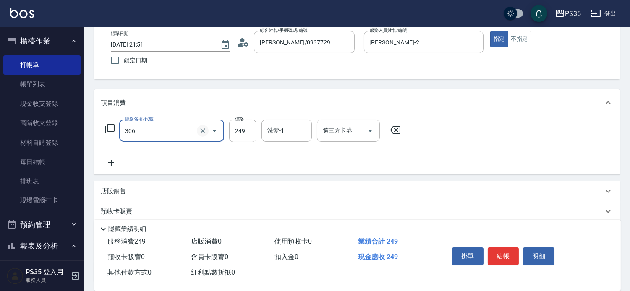
click at [198, 133] on icon "Clear" at bounding box center [202, 131] width 8 height 8
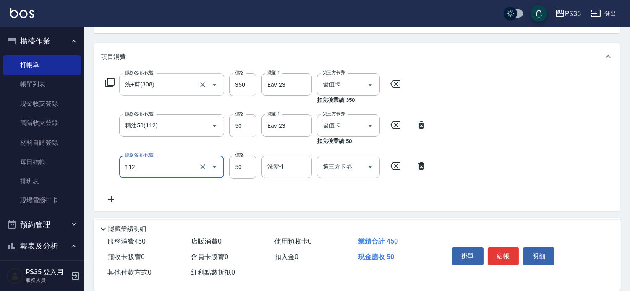
scroll to position [93, 0]
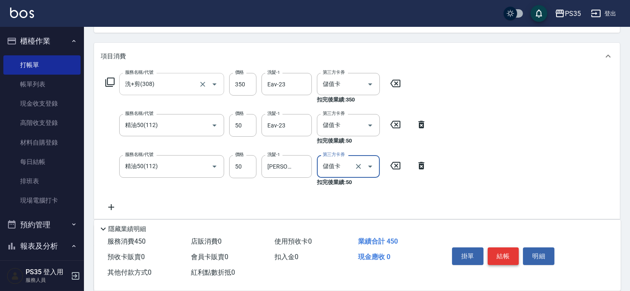
click at [502, 247] on button "結帳" at bounding box center [502, 256] width 31 height 18
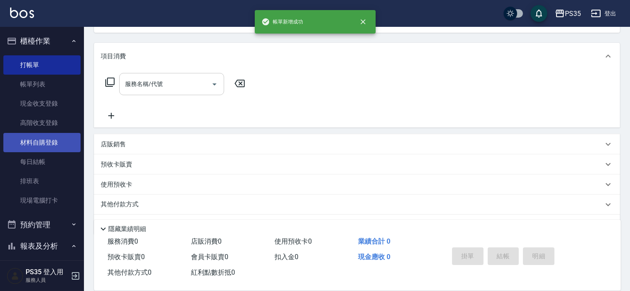
scroll to position [81, 0]
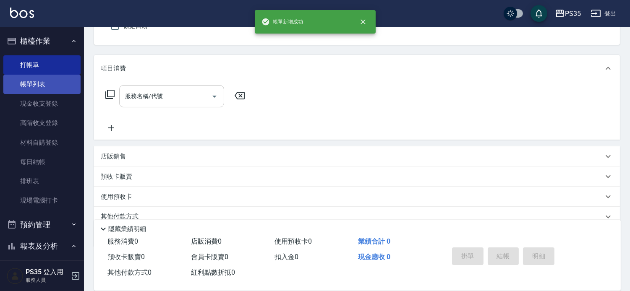
click at [47, 84] on link "帳單列表" at bounding box center [41, 84] width 77 height 19
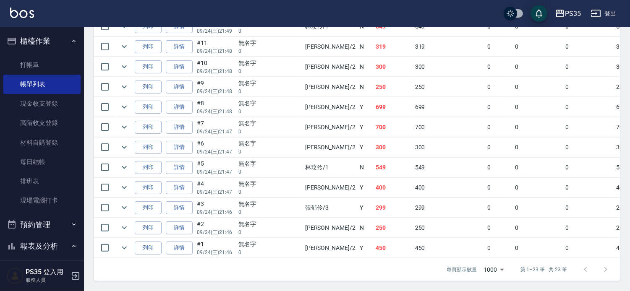
scroll to position [559, 0]
click at [36, 160] on link "每日結帳" at bounding box center [41, 161] width 77 height 19
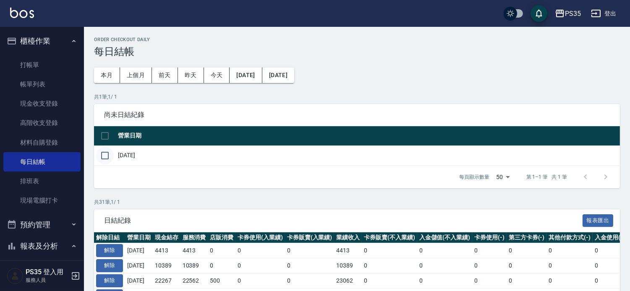
click at [107, 158] on input "checkbox" at bounding box center [105, 156] width 18 height 18
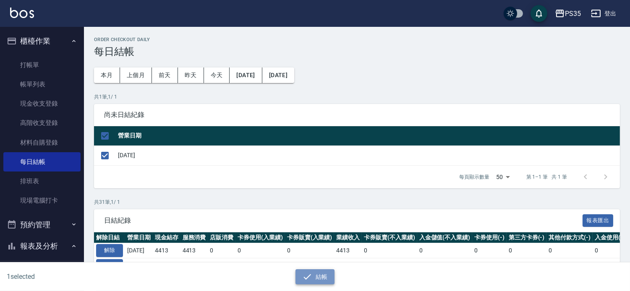
click at [313, 275] on button "結帳" at bounding box center [314, 277] width 39 height 16
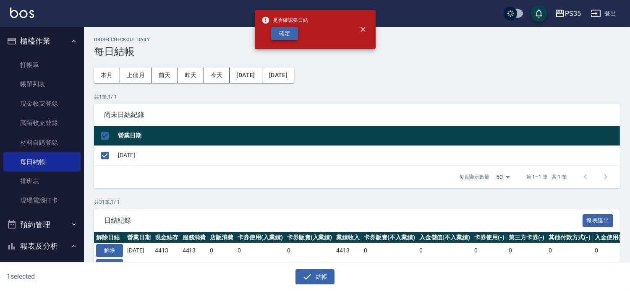
click at [285, 39] on button "確定" at bounding box center [284, 33] width 27 height 13
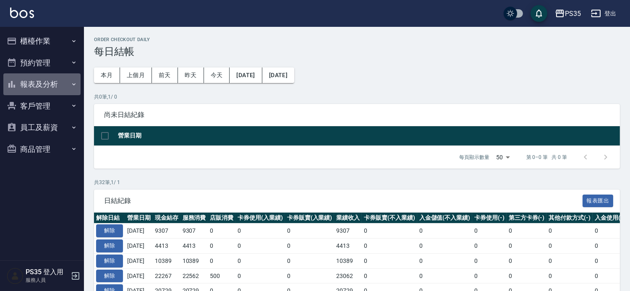
click at [32, 77] on button "報表及分析" at bounding box center [41, 84] width 77 height 22
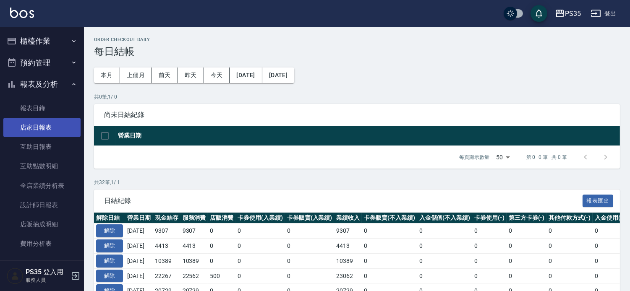
click at [36, 129] on link "店家日報表" at bounding box center [41, 127] width 77 height 19
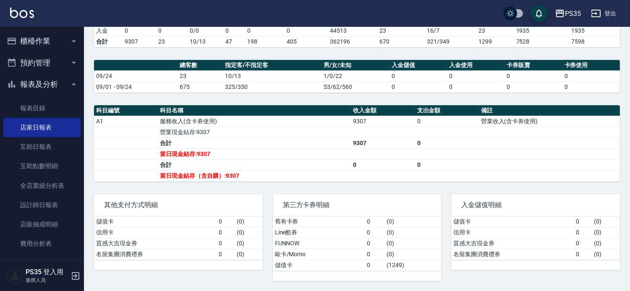
scroll to position [217, 0]
